Goal: Task Accomplishment & Management: Use online tool/utility

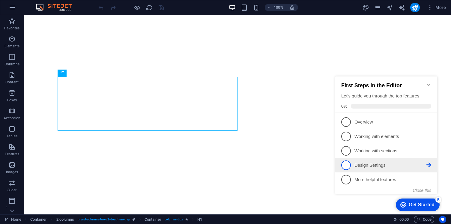
click at [377, 161] on link "4 Design Settings - incomplete" at bounding box center [387, 166] width 90 height 10
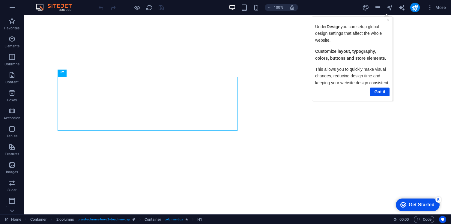
click at [409, 204] on div "Get Started" at bounding box center [422, 204] width 26 height 5
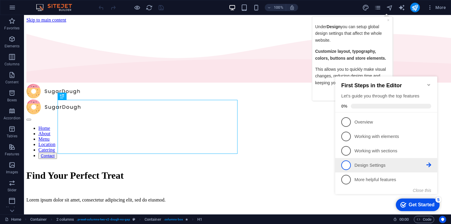
click at [347, 165] on span "4" at bounding box center [347, 166] width 10 height 10
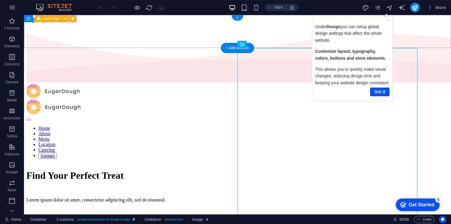
click at [423, 84] on div "Home About Menu Location Catering Contact" at bounding box center [237, 121] width 423 height 75
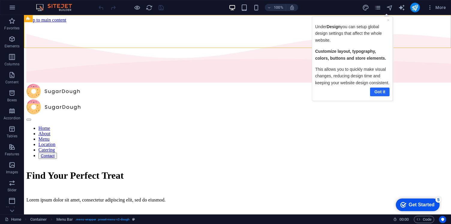
click at [382, 96] on link "Got it" at bounding box center [380, 91] width 20 height 9
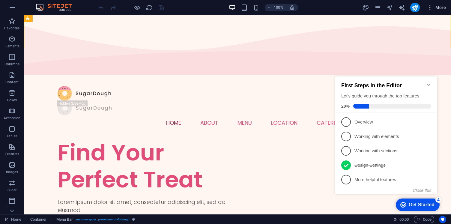
click at [437, 9] on span "More" at bounding box center [436, 8] width 19 height 6
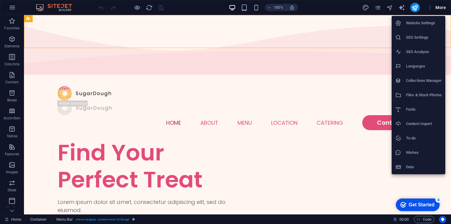
click at [10, 7] on div at bounding box center [225, 112] width 451 height 224
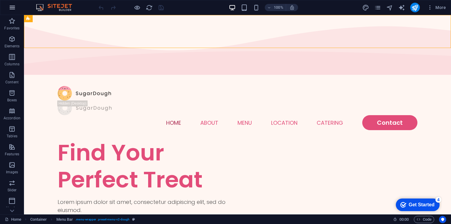
click at [12, 8] on icon "button" at bounding box center [12, 7] width 7 height 7
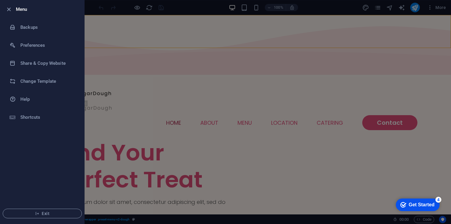
click at [137, 82] on div at bounding box center [225, 112] width 451 height 224
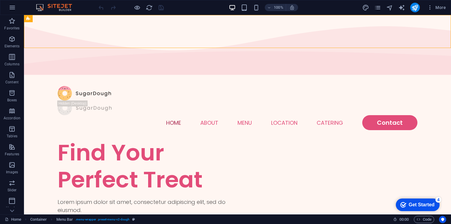
click at [420, 203] on div "Get Started" at bounding box center [422, 204] width 26 height 5
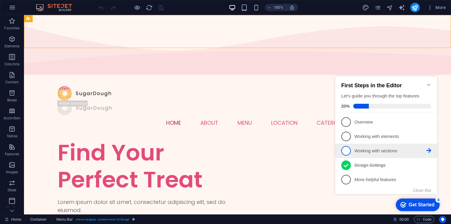
click at [349, 150] on span "3" at bounding box center [347, 151] width 10 height 10
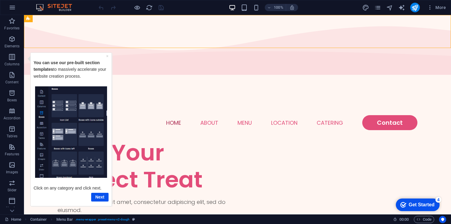
click at [418, 202] on div "Get Started" at bounding box center [422, 204] width 26 height 5
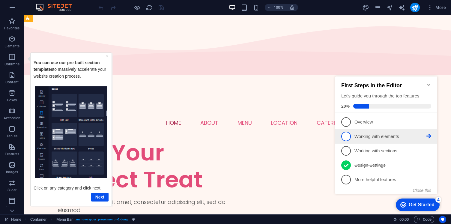
click at [348, 135] on span "2" at bounding box center [347, 137] width 10 height 10
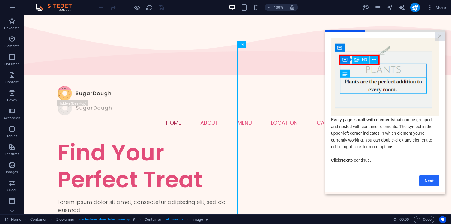
click at [426, 183] on link "Next" at bounding box center [430, 180] width 20 height 11
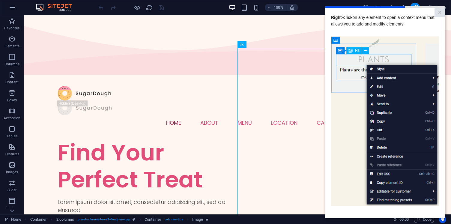
click at [344, 180] on img at bounding box center [385, 121] width 108 height 170
click at [408, 57] on img at bounding box center [385, 121] width 108 height 170
click at [369, 53] on img at bounding box center [385, 121] width 108 height 170
click at [378, 77] on img at bounding box center [385, 121] width 108 height 170
click at [380, 85] on img at bounding box center [385, 121] width 108 height 170
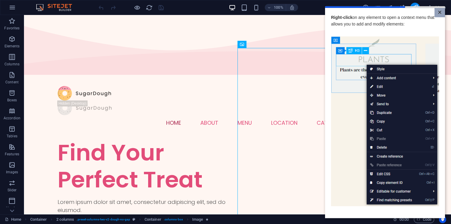
click at [444, 13] on link "×" at bounding box center [440, 12] width 11 height 9
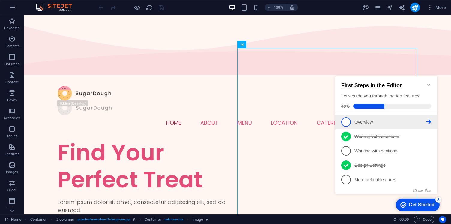
click at [349, 122] on span "1" at bounding box center [347, 122] width 10 height 10
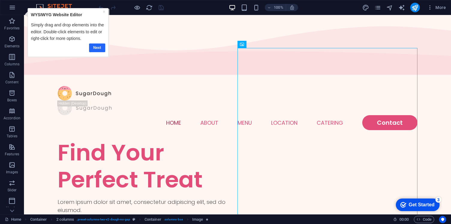
click at [98, 45] on link "Next" at bounding box center [97, 48] width 16 height 9
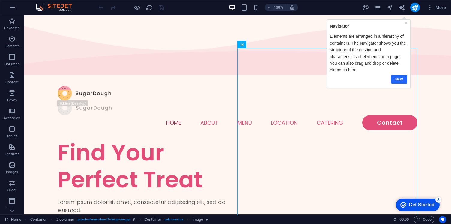
click at [402, 81] on link "Next" at bounding box center [399, 79] width 16 height 9
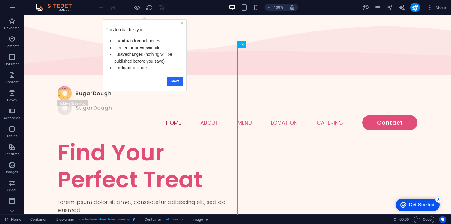
click at [178, 79] on link "Next" at bounding box center [175, 81] width 16 height 9
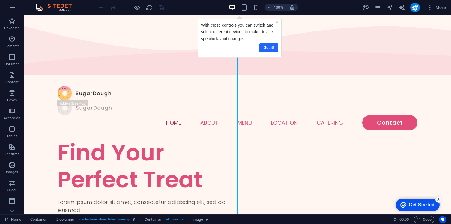
click at [270, 49] on link "Got it!" at bounding box center [268, 48] width 19 height 9
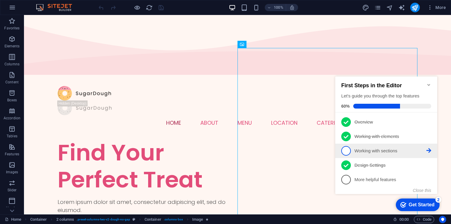
click at [384, 146] on link "3 Working with sections - incomplete" at bounding box center [387, 151] width 90 height 10
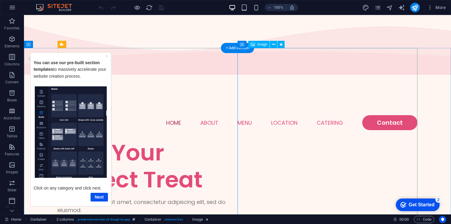
click at [180, 139] on div "Find Your Perfect Treat" at bounding box center [148, 166] width 180 height 54
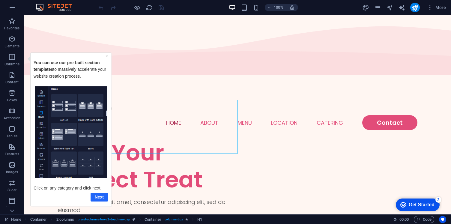
click at [103, 199] on link "Next" at bounding box center [99, 197] width 17 height 9
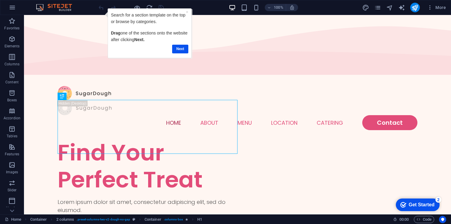
click at [413, 202] on div "Get Started" at bounding box center [422, 204] width 26 height 5
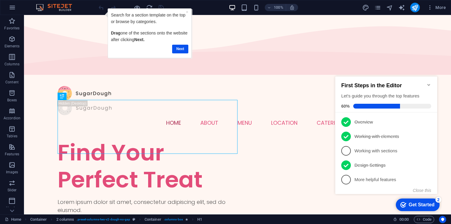
click at [413, 202] on div "Get Started" at bounding box center [422, 204] width 26 height 5
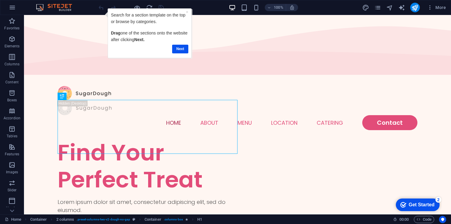
click at [435, 208] on div "Get Started" at bounding box center [422, 204] width 26 height 5
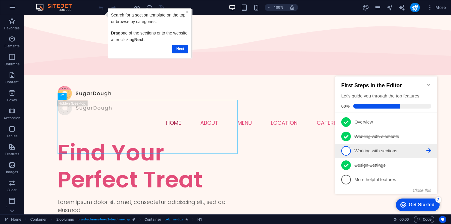
click at [352, 151] on link "3 Working with sections - incomplete" at bounding box center [387, 151] width 90 height 10
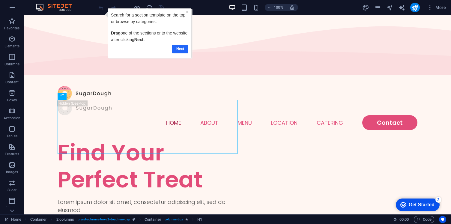
click at [179, 49] on link "Next" at bounding box center [180, 49] width 16 height 9
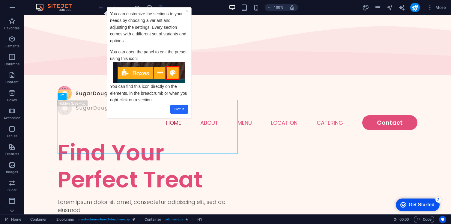
click at [177, 109] on link "Got it" at bounding box center [179, 109] width 18 height 9
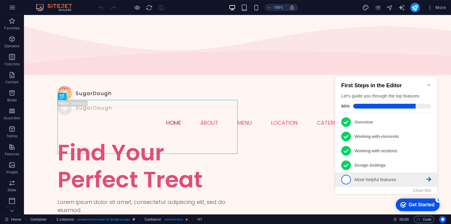
click at [396, 180] on p "More helpful features - incomplete" at bounding box center [391, 180] width 72 height 6
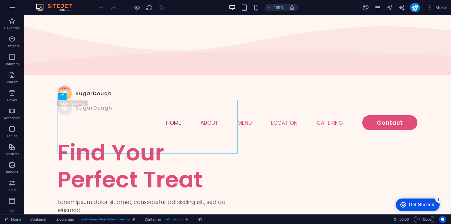
click at [409, 201] on div "checkmark Get Started 1" at bounding box center [418, 205] width 44 height 13
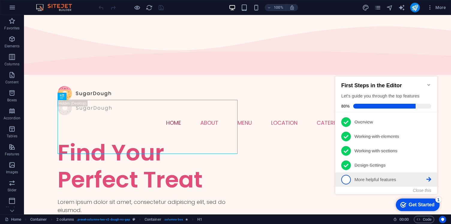
click at [375, 180] on p "More helpful features - incomplete" at bounding box center [391, 180] width 72 height 6
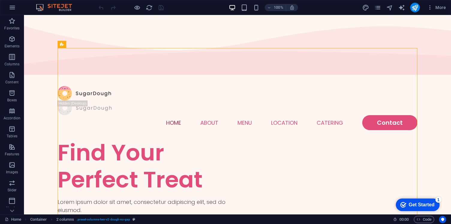
click at [407, 199] on div "checkmark Get Started 1" at bounding box center [418, 205] width 44 height 13
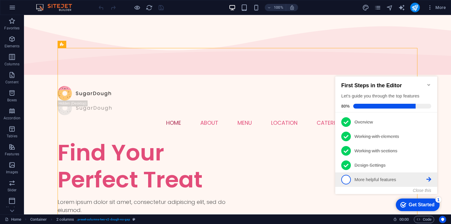
click at [430, 124] on icon at bounding box center [429, 121] width 5 height 5
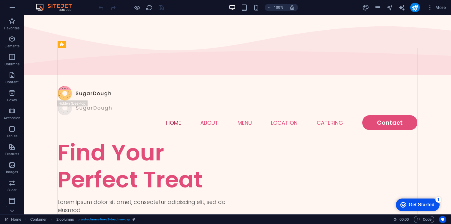
click at [406, 205] on div "checkmark Get Started 1" at bounding box center [418, 205] width 34 height 6
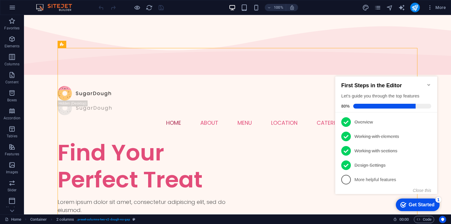
click at [412, 85] on h2 "First Steps in the Editor" at bounding box center [387, 86] width 90 height 6
click at [413, 100] on div "First Steps in the Editor Let's guide you through the top features 80%" at bounding box center [387, 96] width 90 height 26
click at [349, 178] on span "5" at bounding box center [347, 180] width 10 height 10
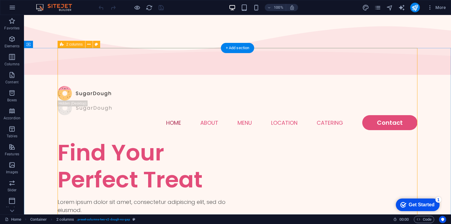
click at [77, 45] on span "2 columns" at bounding box center [74, 45] width 17 height 4
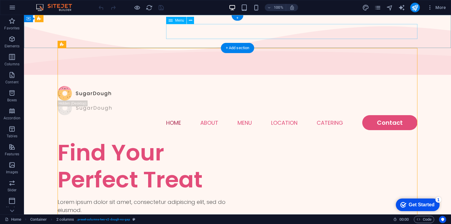
click at [345, 115] on nav "Home About Menu Location Catering Contact" at bounding box center [238, 122] width 360 height 15
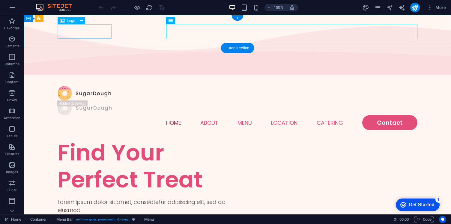
click at [104, 86] on div at bounding box center [238, 93] width 360 height 15
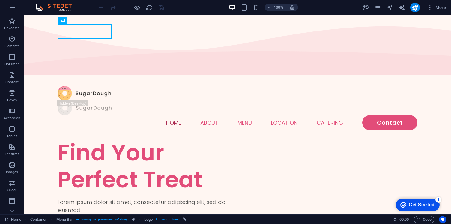
click at [44, 10] on img at bounding box center [57, 7] width 45 height 7
click at [38, 7] on img at bounding box center [57, 7] width 45 height 7
click at [14, 10] on icon "button" at bounding box center [12, 7] width 7 height 7
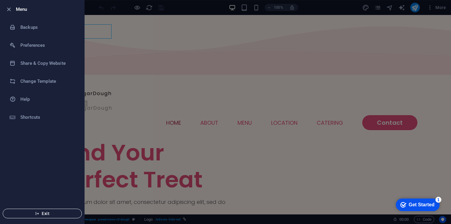
click at [59, 212] on span "Exit" at bounding box center [42, 213] width 69 height 5
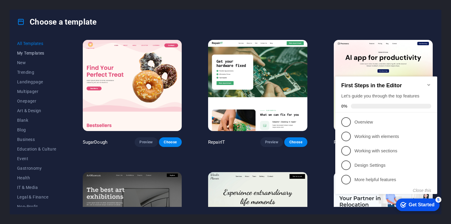
click at [29, 55] on span "My Templates" at bounding box center [36, 53] width 39 height 5
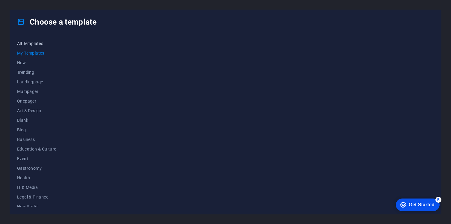
click at [34, 43] on span "All Templates" at bounding box center [36, 43] width 39 height 5
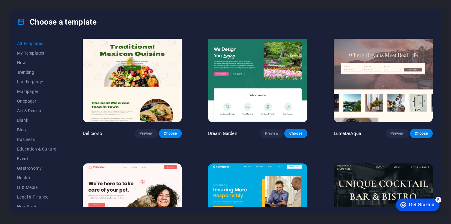
scroll to position [935, 0]
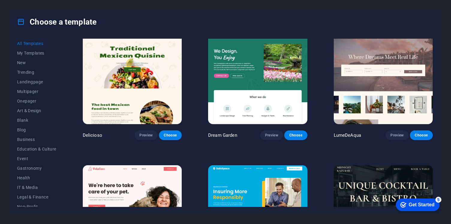
click at [141, 87] on img at bounding box center [132, 78] width 99 height 91
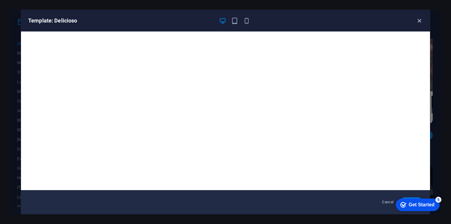
click at [422, 20] on icon "button" at bounding box center [419, 20] width 7 height 7
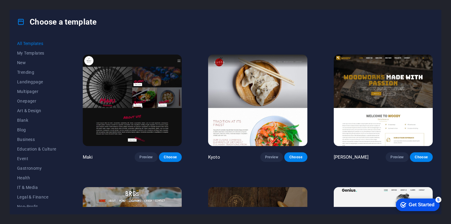
scroll to position [2901, 0]
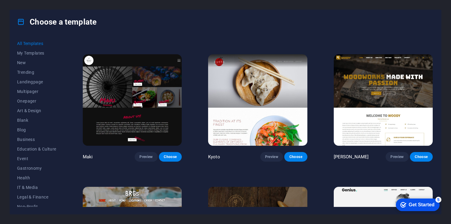
click at [246, 96] on img at bounding box center [257, 99] width 99 height 91
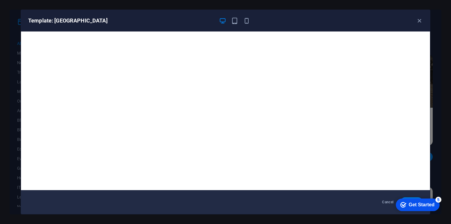
click at [413, 203] on div "Get Started" at bounding box center [422, 204] width 26 height 5
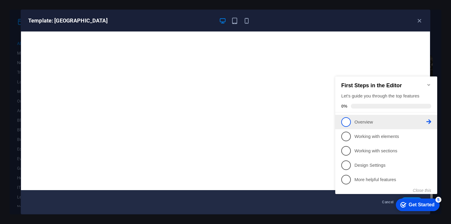
click at [352, 123] on link "1 Overview - incomplete" at bounding box center [387, 122] width 90 height 10
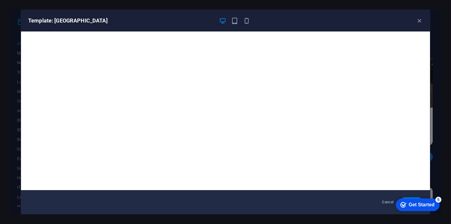
click at [417, 199] on div "checkmark Get Started 5" at bounding box center [418, 205] width 44 height 13
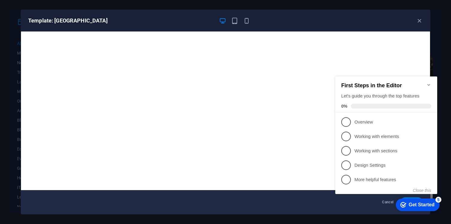
click div "checkmark Get Started 5 First Steps in the Editor Let's guide you through the t…"
click at [430, 204] on div "Get Started" at bounding box center [422, 204] width 26 height 5
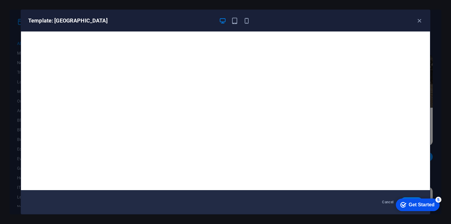
click div "checkmark Get Started 5 First Steps in the Editor Let's guide you through the t…"
click at [413, 204] on div "Get Started" at bounding box center [422, 204] width 26 height 5
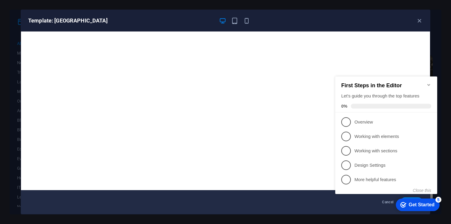
click at [413, 204] on div "Get Started" at bounding box center [422, 204] width 26 height 5
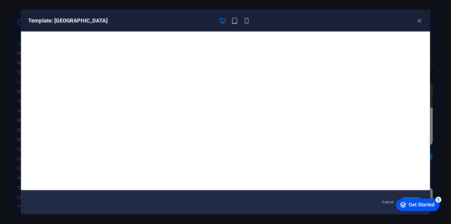
click at [440, 211] on div "checkmark Get Started 5" at bounding box center [418, 205] width 44 height 13
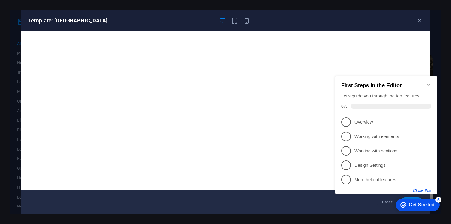
click at [420, 189] on button "Close this" at bounding box center [422, 190] width 18 height 5
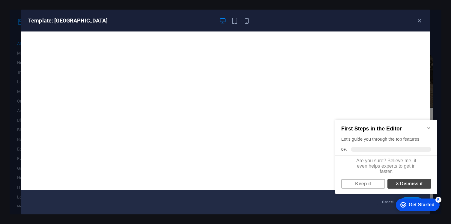
click at [415, 189] on link "× Dismiss it" at bounding box center [410, 184] width 44 height 10
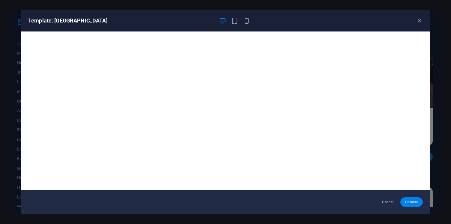
click at [415, 203] on span "Choose" at bounding box center [412, 202] width 13 height 5
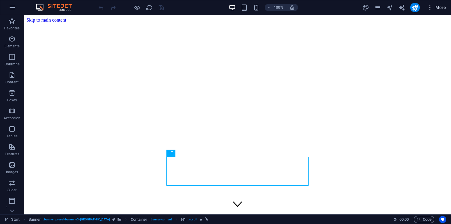
click at [442, 5] on span "More" at bounding box center [436, 8] width 19 height 6
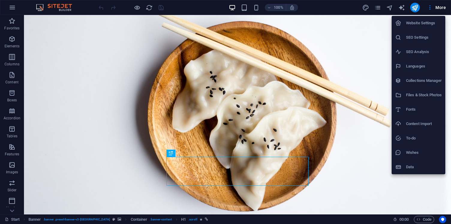
click at [433, 172] on li "Data" at bounding box center [419, 167] width 54 height 14
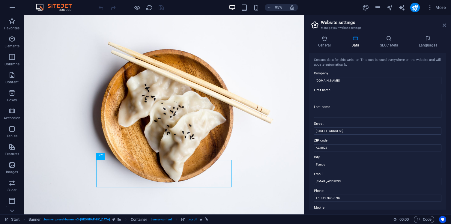
click at [443, 26] on icon at bounding box center [445, 25] width 4 height 5
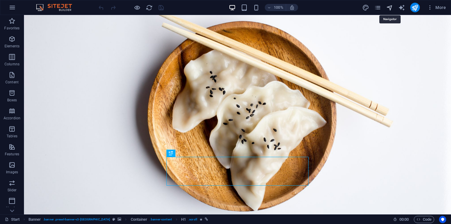
click at [391, 6] on icon "navigator" at bounding box center [390, 7] width 7 height 7
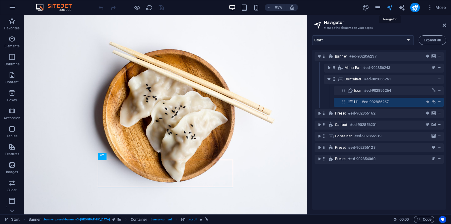
click at [391, 6] on icon "navigator" at bounding box center [390, 7] width 7 height 7
click at [381, 6] on icon "pages" at bounding box center [378, 7] width 7 height 7
click at [381, 8] on icon "pages" at bounding box center [378, 7] width 7 height 7
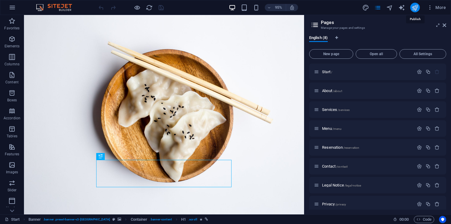
click at [414, 8] on icon "publish" at bounding box center [415, 7] width 7 height 7
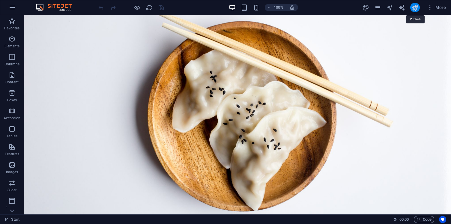
click at [414, 8] on icon "publish" at bounding box center [415, 7] width 7 height 7
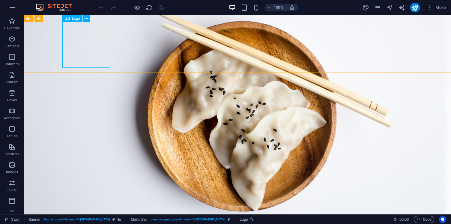
click at [78, 19] on span "Logo" at bounding box center [76, 19] width 8 height 4
click at [77, 19] on span "Logo" at bounding box center [76, 19] width 8 height 4
click at [88, 18] on button at bounding box center [86, 18] width 7 height 7
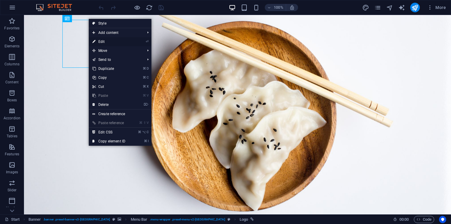
click at [101, 42] on link "⏎ Edit" at bounding box center [109, 41] width 40 height 9
select select "px"
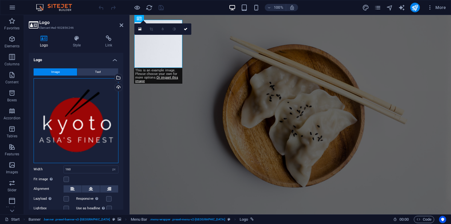
click at [96, 109] on div "Drag files here, click to choose files or select files from Files or our free s…" at bounding box center [76, 120] width 85 height 85
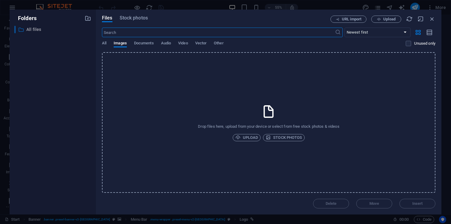
click at [29, 32] on p "All files" at bounding box center [53, 29] width 54 height 7
